Goal: Information Seeking & Learning: Learn about a topic

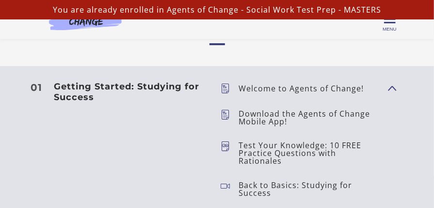
scroll to position [1359, 0]
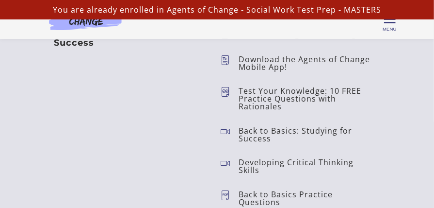
click at [273, 106] on p "Test Your Knowledge: 10 FREE Practice Questions with Rationales" at bounding box center [309, 98] width 141 height 23
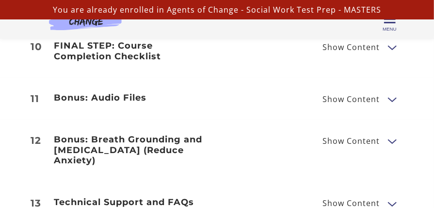
scroll to position [2265, 0]
